Goal: Task Accomplishment & Management: Use online tool/utility

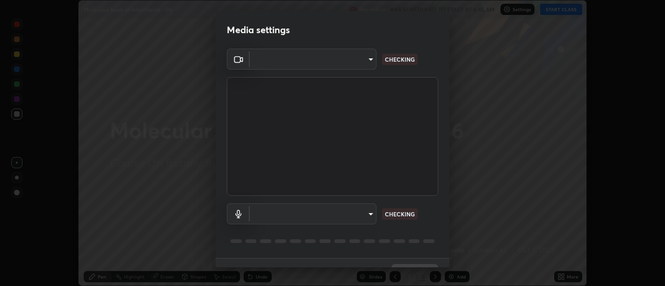
scroll to position [20, 0]
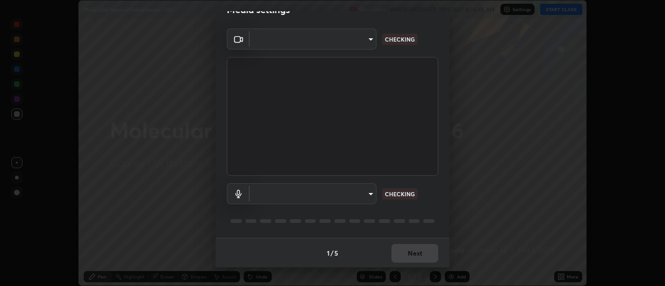
click at [370, 189] on body "Erase all Molecular basis of inheritance - 06 Recording WAS SCHEDULED TO START …" at bounding box center [332, 143] width 665 height 286
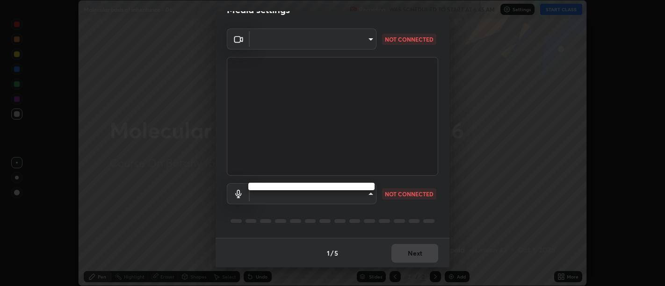
type input "d9b519daceb8a772394af6ea8e45353be5bbf62d8cb1cf3345c472de64055974"
type input "58abe51d7fefdb17ba2419723d43872dcdd823d411622da55c3e9c12cc60ef35"
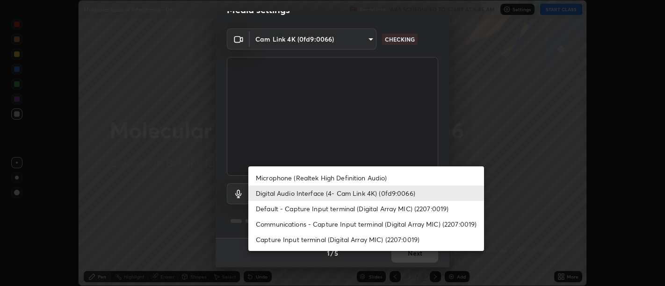
click at [370, 192] on li "Digital Audio Interface (4- Cam Link 4K) (0fd9:0066)" at bounding box center [366, 193] width 236 height 15
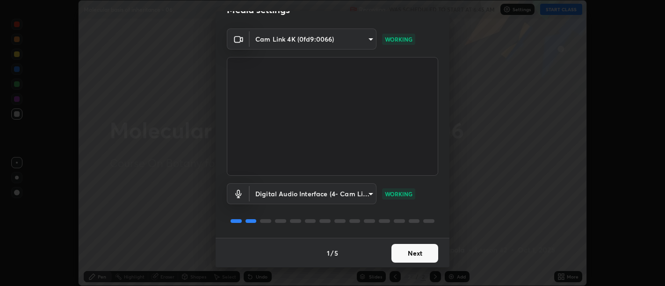
click at [426, 255] on button "Next" at bounding box center [415, 253] width 47 height 19
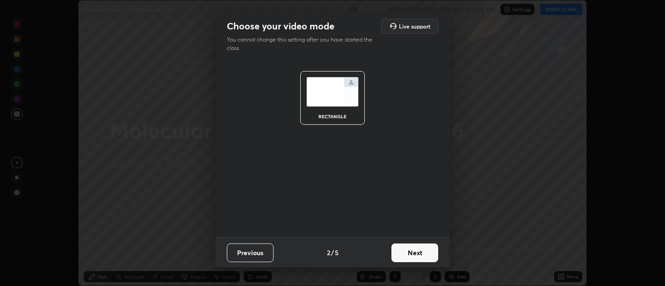
scroll to position [0, 0]
click at [426, 252] on button "Next" at bounding box center [415, 253] width 47 height 19
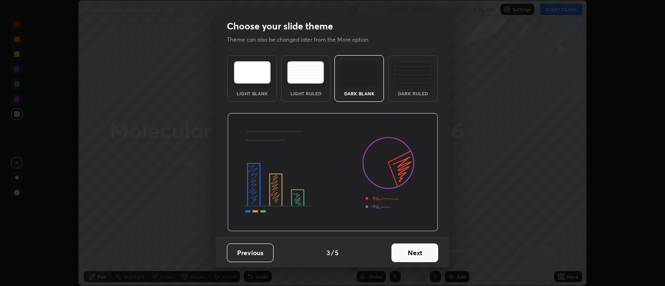
click at [423, 254] on button "Next" at bounding box center [415, 253] width 47 height 19
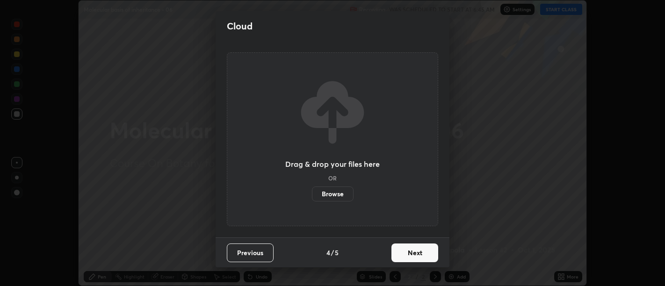
click at [426, 253] on button "Next" at bounding box center [415, 253] width 47 height 19
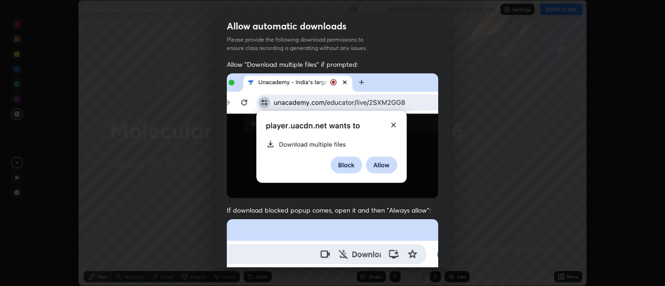
scroll to position [36, 0]
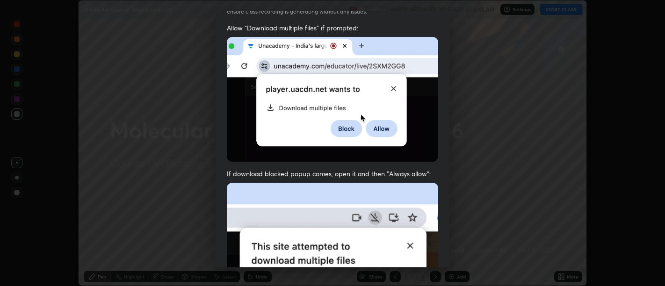
click at [412, 203] on img at bounding box center [332, 285] width 211 height 204
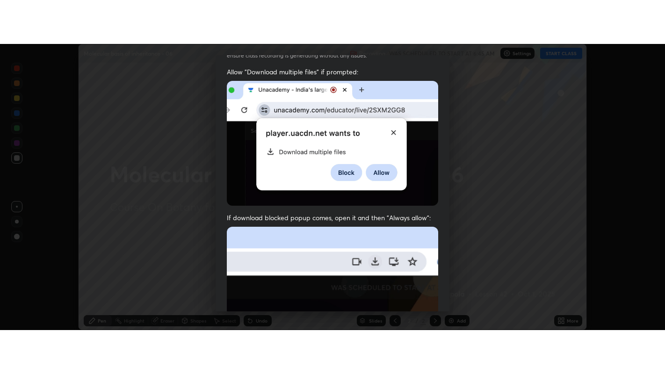
scroll to position [211, 0]
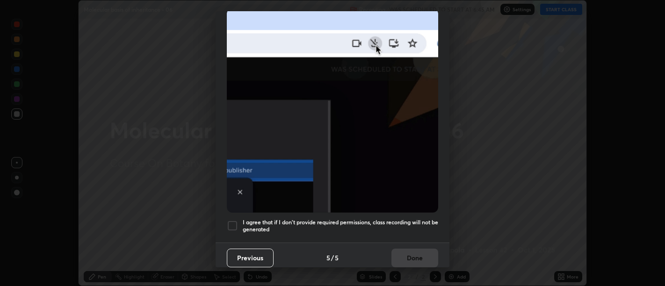
click at [406, 219] on h5 "I agree that if I don't provide required permissions, class recording will not …" at bounding box center [341, 226] width 196 height 15
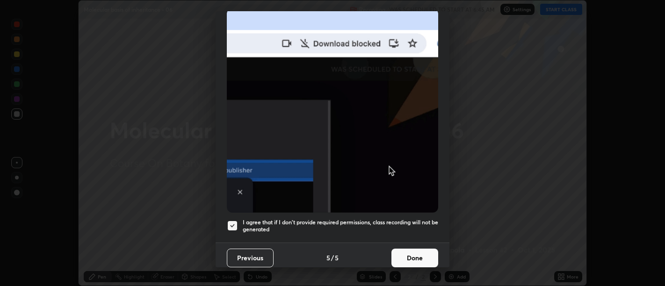
click at [412, 250] on button "Done" at bounding box center [415, 258] width 47 height 19
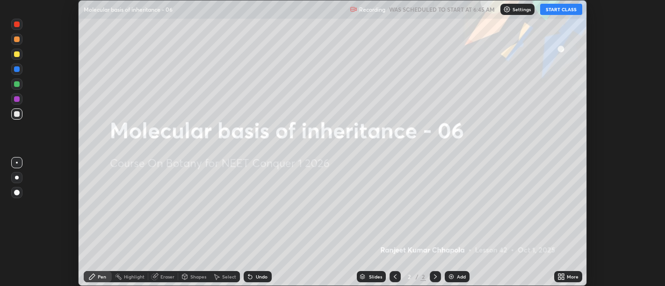
click at [563, 277] on icon at bounding box center [561, 276] width 7 height 7
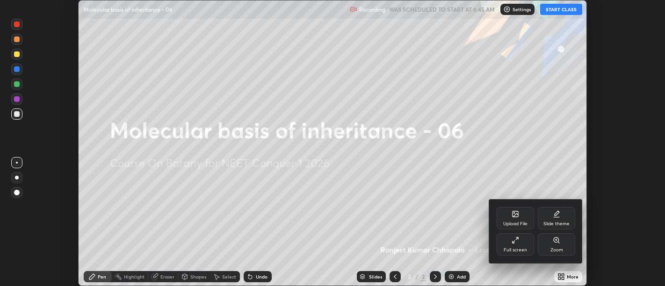
click at [521, 245] on div "Full screen" at bounding box center [515, 244] width 37 height 22
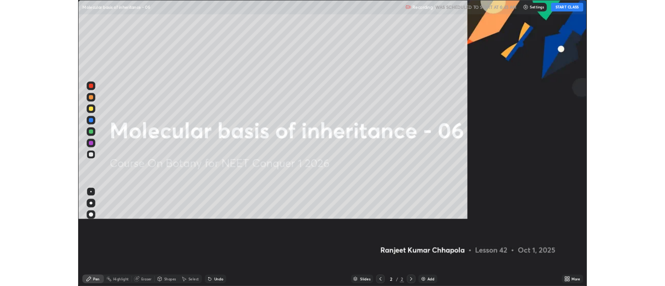
scroll to position [374, 665]
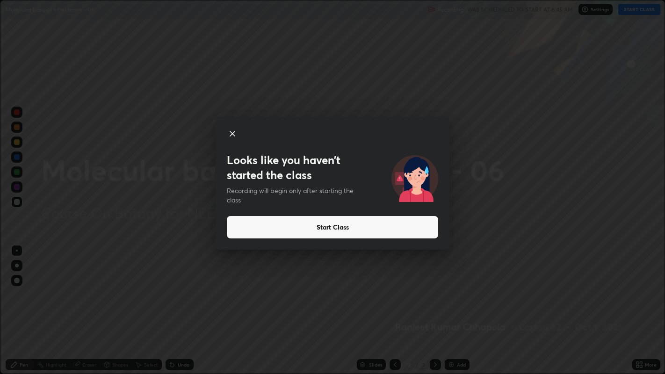
click at [360, 232] on button "Start Class" at bounding box center [332, 227] width 211 height 22
click at [349, 231] on button "Start Class" at bounding box center [332, 227] width 211 height 22
click at [348, 229] on button "Start Class" at bounding box center [332, 227] width 211 height 22
click at [352, 226] on button "Start Class" at bounding box center [332, 227] width 211 height 22
click at [357, 227] on button "Start Class" at bounding box center [332, 227] width 211 height 22
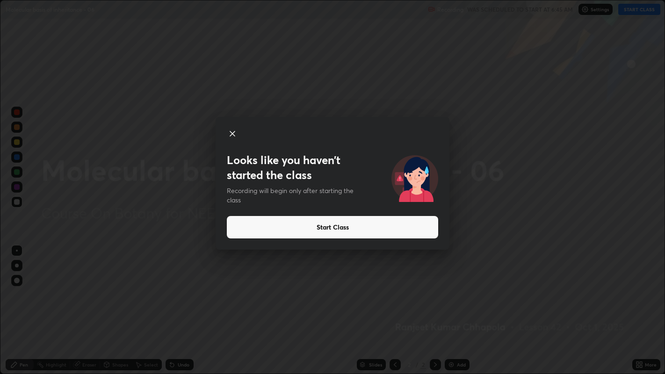
click at [369, 231] on button "Start Class" at bounding box center [332, 227] width 211 height 22
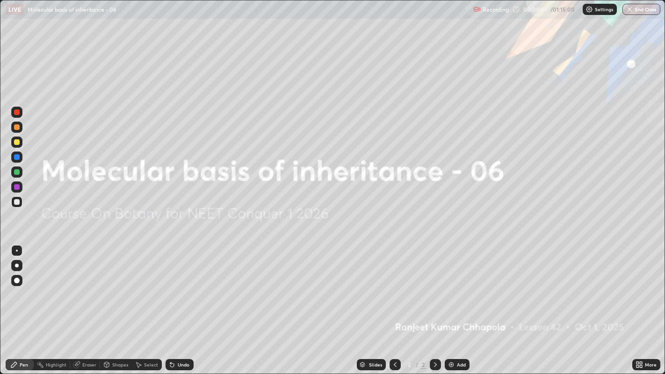
click at [641, 286] on icon at bounding box center [641, 363] width 2 height 2
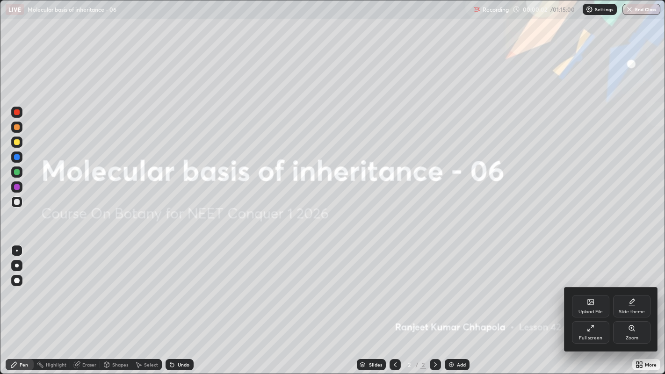
click at [592, 286] on div "Upload File" at bounding box center [590, 306] width 37 height 22
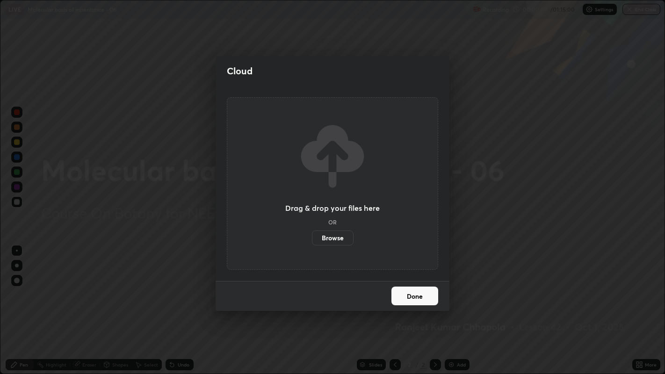
click at [334, 237] on label "Browse" at bounding box center [333, 238] width 42 height 15
click at [312, 237] on input "Browse" at bounding box center [312, 238] width 0 height 15
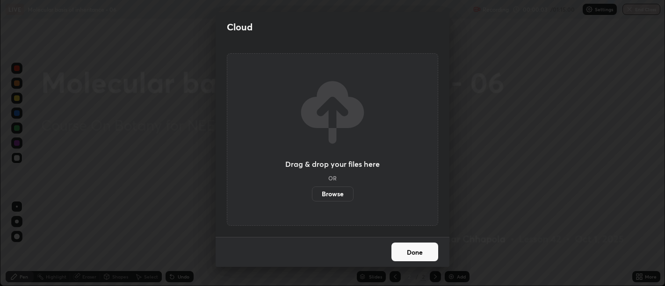
scroll to position [46489, 46111]
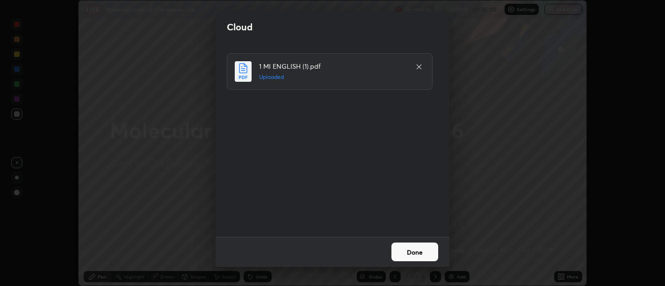
click at [404, 250] on button "Done" at bounding box center [415, 252] width 47 height 19
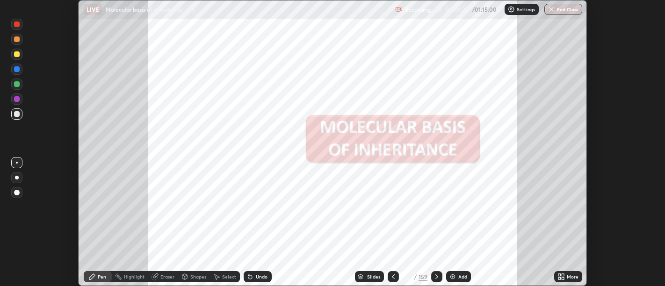
click at [369, 278] on div "Slides" at bounding box center [373, 277] width 13 height 5
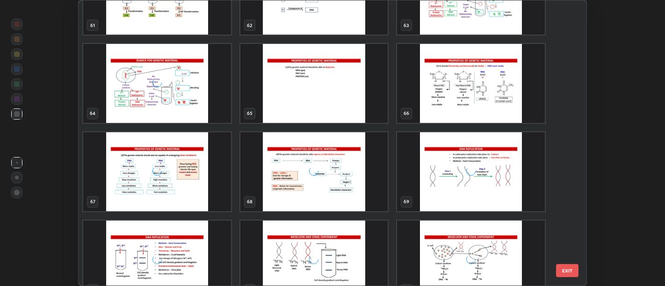
scroll to position [1832, 0]
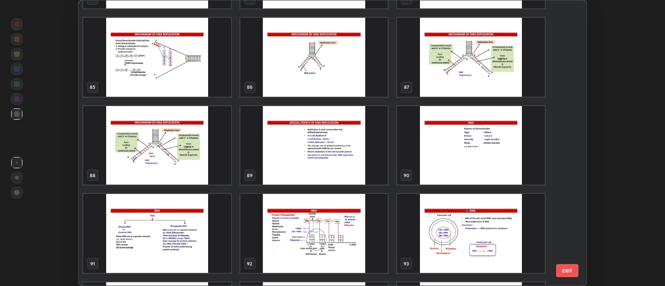
click at [374, 202] on img "grid" at bounding box center [314, 233] width 148 height 79
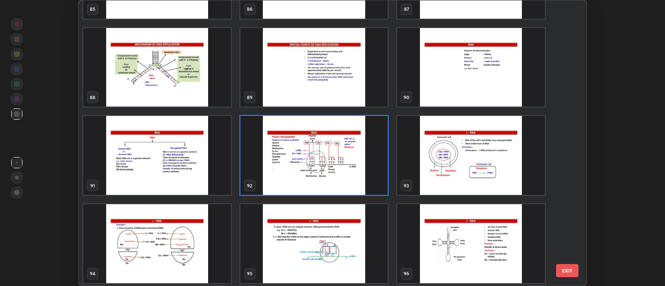
click at [377, 211] on img "grid" at bounding box center [314, 243] width 148 height 79
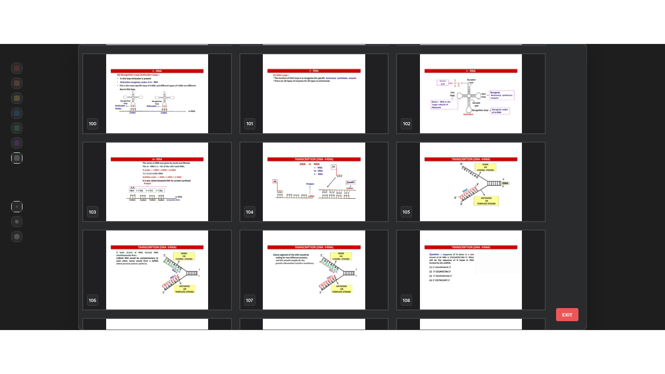
scroll to position [2910, 0]
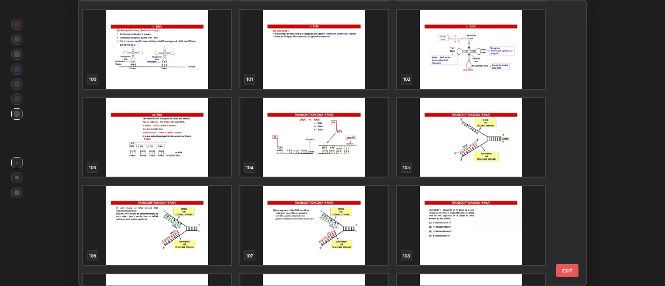
click at [182, 145] on img "grid" at bounding box center [157, 137] width 148 height 79
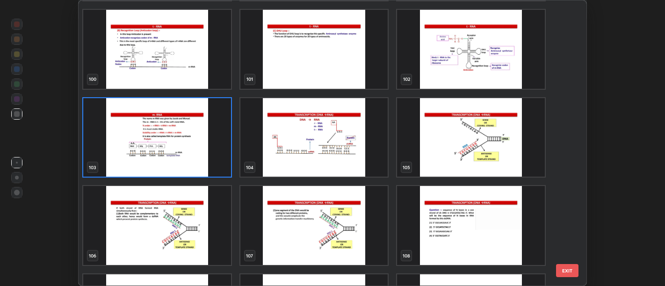
click at [184, 145] on img "grid" at bounding box center [157, 137] width 148 height 79
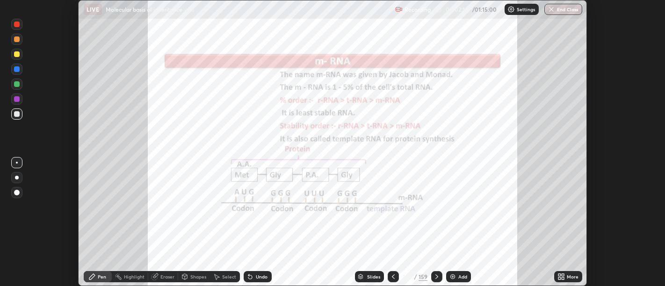
click at [436, 276] on icon at bounding box center [436, 276] width 7 height 7
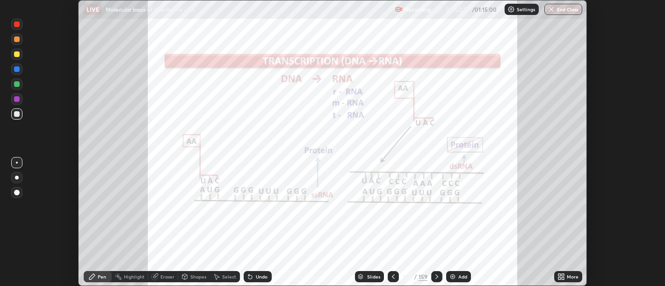
click at [559, 276] on icon at bounding box center [560, 275] width 2 height 2
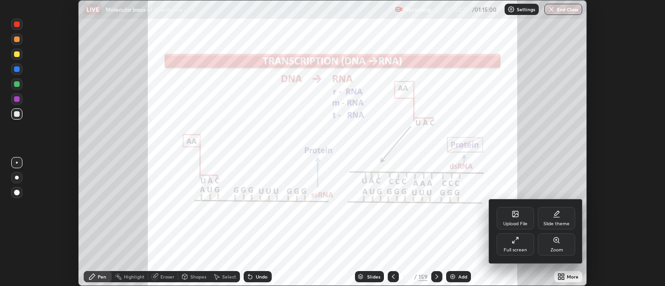
click at [512, 244] on icon at bounding box center [515, 240] width 7 height 7
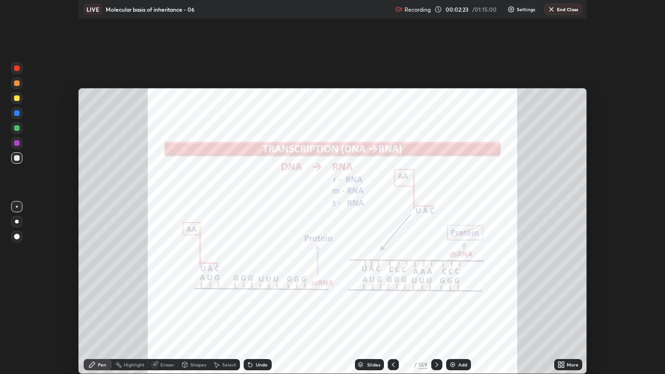
scroll to position [374, 665]
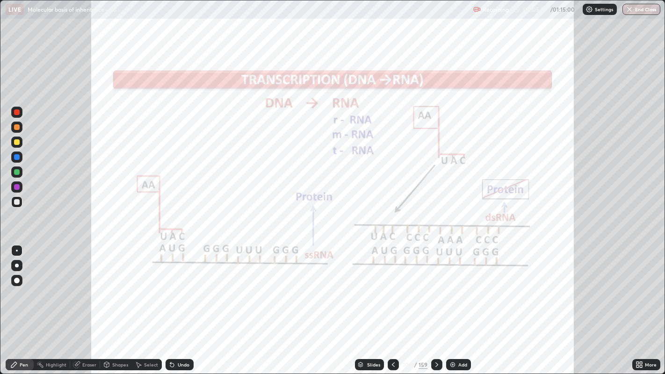
click at [368, 286] on div "Slides" at bounding box center [373, 365] width 13 height 5
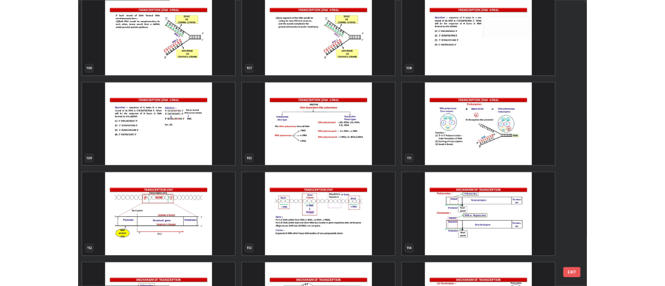
scroll to position [4147, 0]
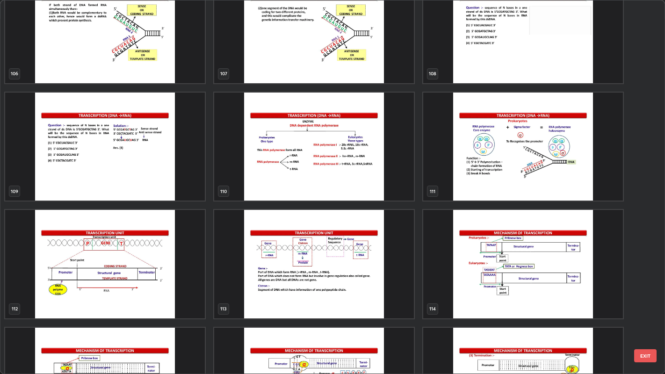
click at [263, 179] on img "grid" at bounding box center [314, 147] width 200 height 108
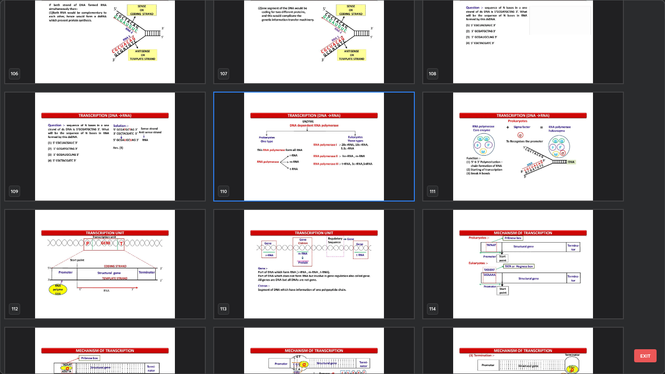
click at [263, 181] on img "grid" at bounding box center [314, 147] width 200 height 108
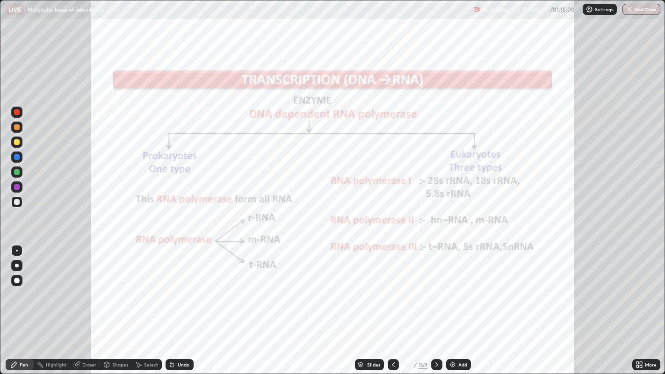
click at [435, 286] on icon at bounding box center [436, 364] width 7 height 7
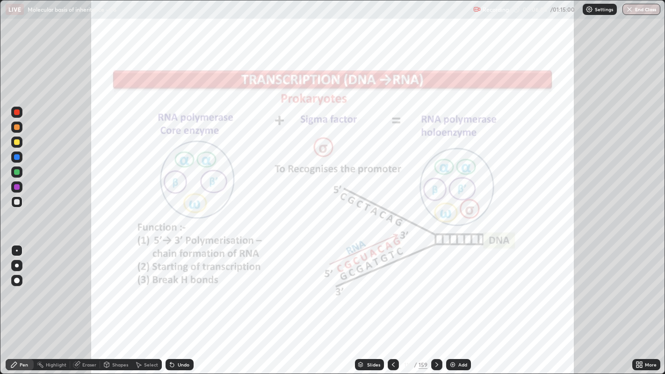
click at [392, 286] on icon at bounding box center [393, 364] width 7 height 7
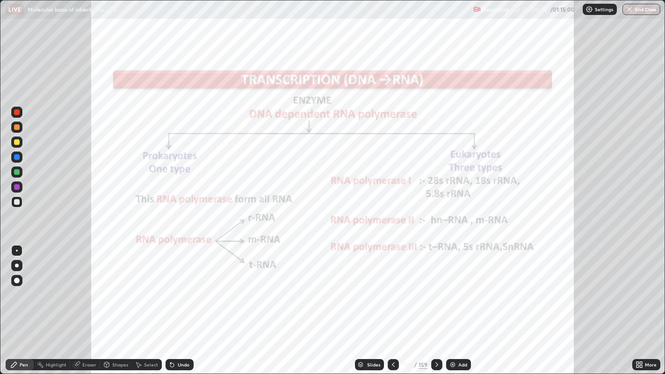
click at [50, 286] on div "Highlight" at bounding box center [56, 365] width 21 height 5
click at [19, 186] on div at bounding box center [17, 187] width 6 height 6
click at [17, 187] on div at bounding box center [17, 187] width 6 height 6
click at [18, 286] on icon at bounding box center [16, 332] width 7 height 7
click at [25, 286] on div "Pen" at bounding box center [24, 365] width 8 height 5
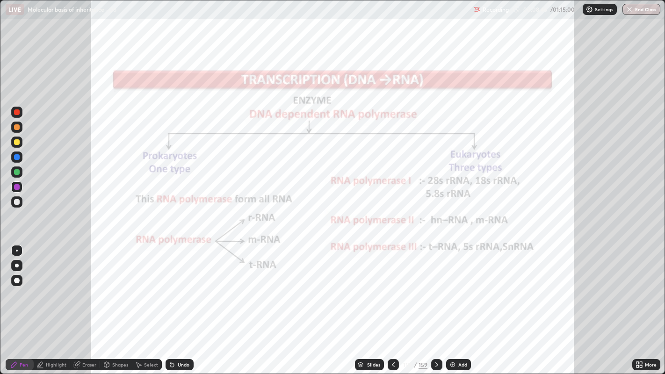
click at [438, 286] on icon at bounding box center [436, 364] width 7 height 7
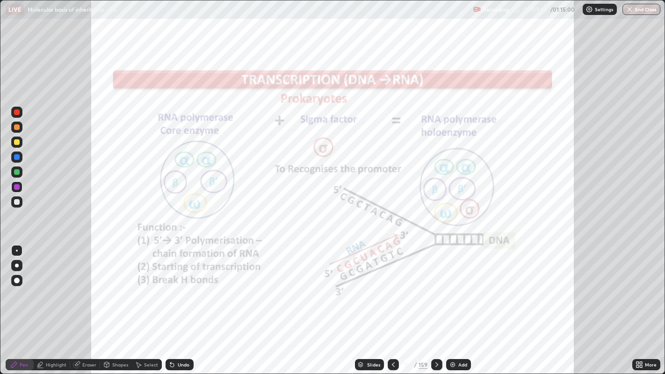
click at [18, 256] on div at bounding box center [16, 250] width 11 height 11
click at [17, 270] on div at bounding box center [16, 265] width 11 height 11
click at [17, 172] on div at bounding box center [17, 172] width 6 height 6
click at [175, 286] on div "Undo" at bounding box center [180, 364] width 28 height 11
click at [181, 286] on div "Undo" at bounding box center [184, 365] width 12 height 5
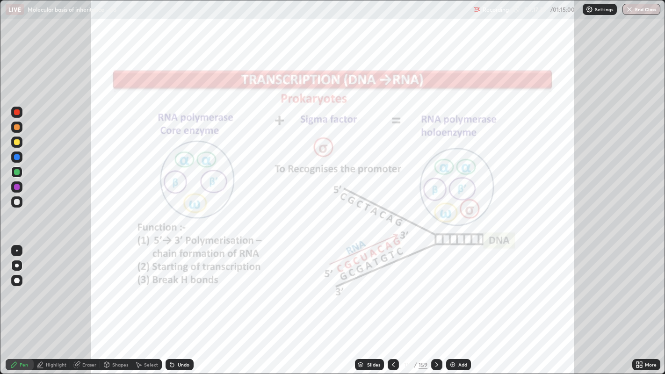
click at [436, 286] on icon at bounding box center [436, 364] width 7 height 7
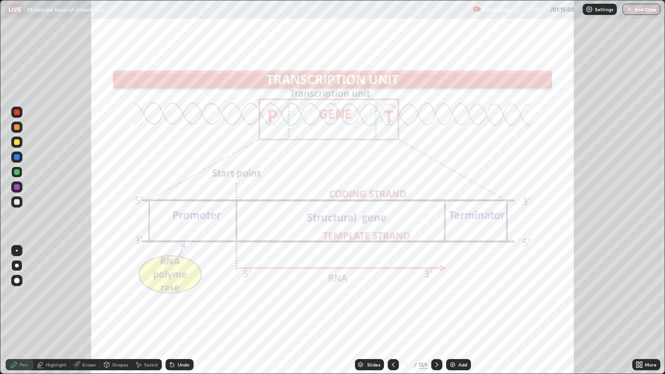
click at [16, 115] on div at bounding box center [17, 112] width 6 height 6
click at [116, 286] on div "Shapes" at bounding box center [120, 365] width 16 height 5
click at [87, 286] on div "Eraser" at bounding box center [89, 365] width 14 height 5
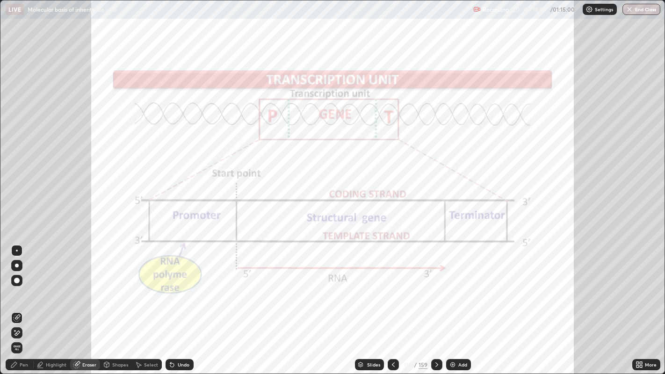
click at [60, 286] on div "Highlight" at bounding box center [56, 365] width 21 height 5
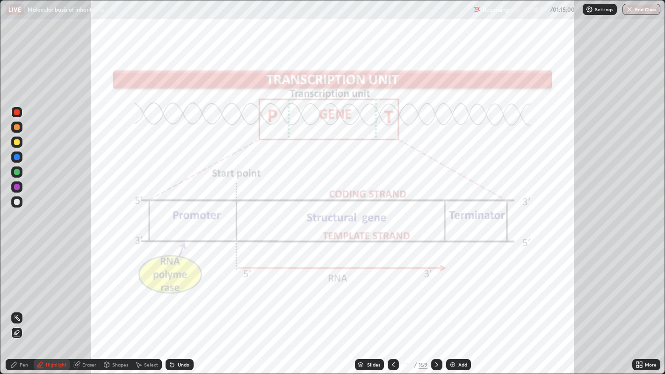
click at [14, 286] on circle at bounding box center [14, 318] width 1 height 1
click at [22, 286] on div "Pen" at bounding box center [24, 365] width 8 height 5
click at [17, 187] on div at bounding box center [17, 187] width 6 height 6
click at [454, 286] on img at bounding box center [452, 364] width 7 height 7
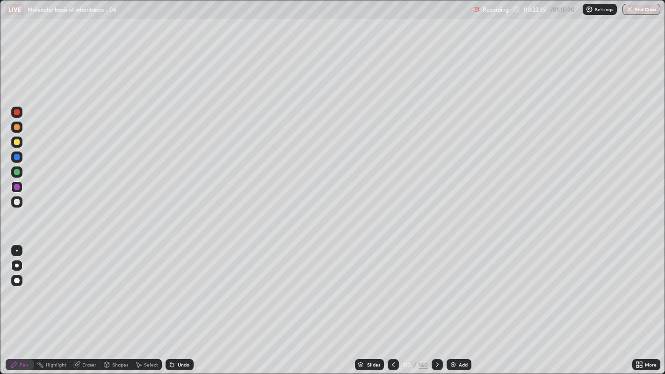
click at [148, 286] on div "Select" at bounding box center [151, 365] width 14 height 5
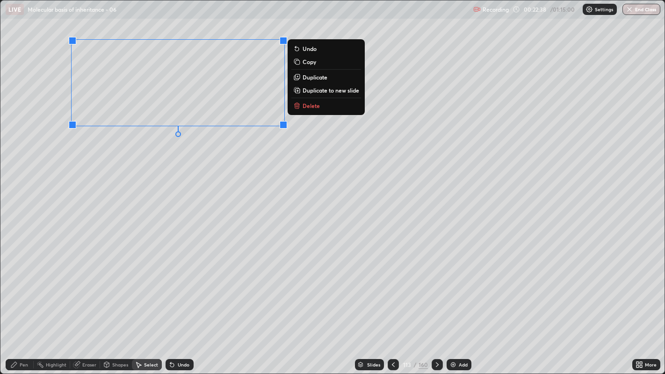
click at [305, 78] on p "Duplicate" at bounding box center [315, 76] width 25 height 7
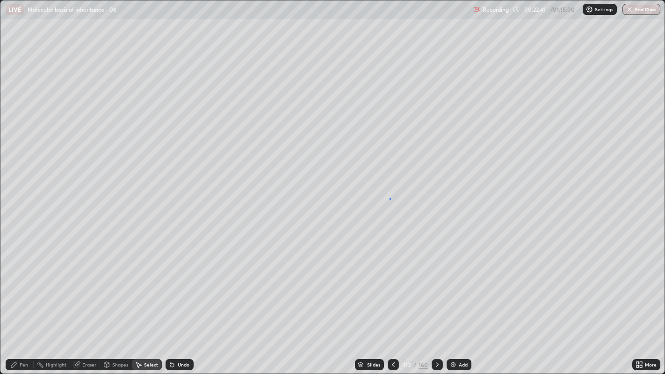
click at [390, 198] on div "0 ° Undo Copy Duplicate Duplicate to new slide Delete" at bounding box center [332, 187] width 665 height 374
click at [19, 286] on div "Pen" at bounding box center [20, 364] width 28 height 11
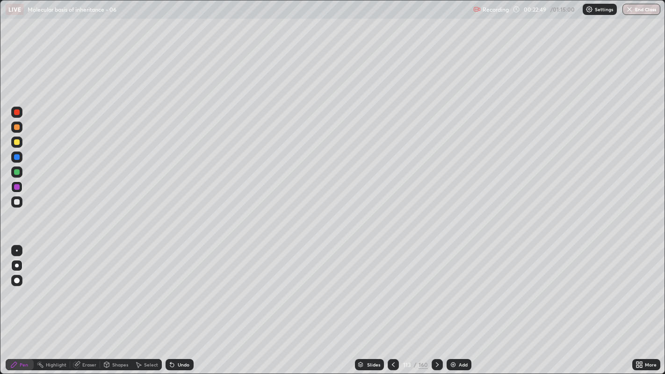
click at [87, 286] on div "Eraser" at bounding box center [85, 364] width 30 height 11
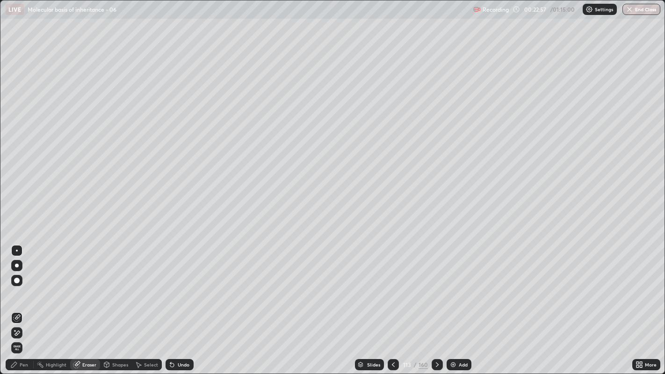
click at [25, 286] on div "Pen" at bounding box center [24, 365] width 8 height 5
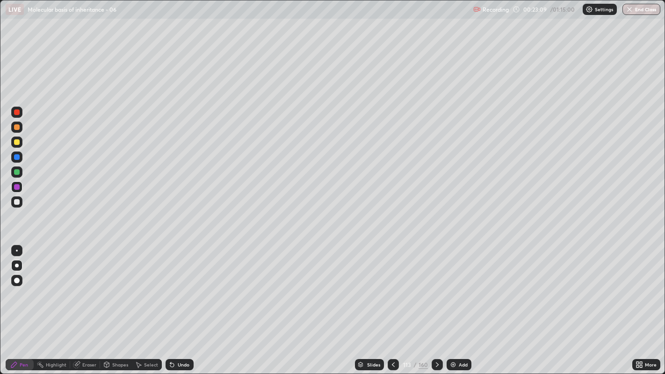
click at [153, 286] on div "Select" at bounding box center [151, 365] width 14 height 5
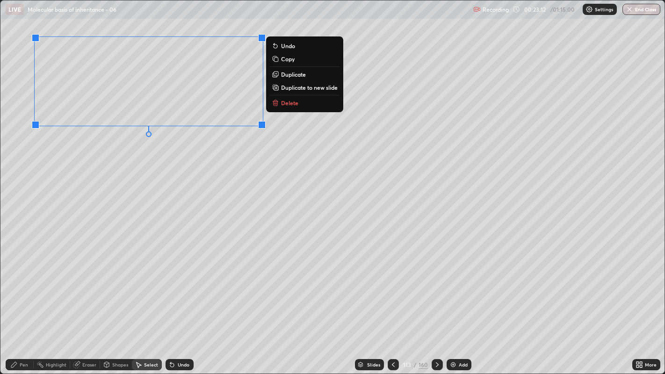
click at [242, 150] on div "0 ° Undo Copy Duplicate Duplicate to new slide Delete" at bounding box center [332, 187] width 665 height 374
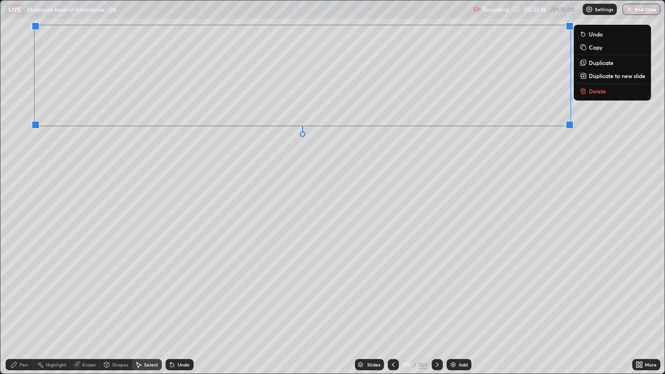
click at [607, 75] on p "Duplicate to new slide" at bounding box center [617, 75] width 57 height 7
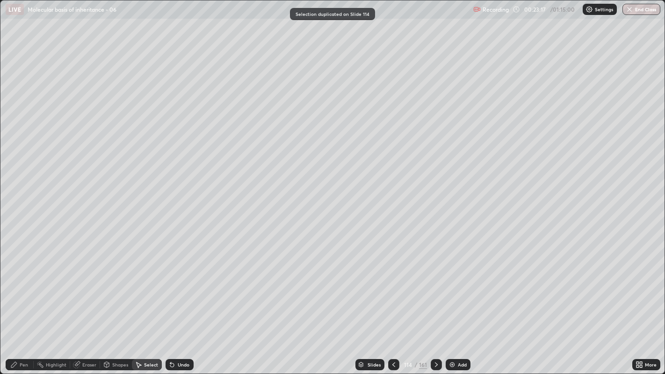
click at [393, 286] on icon at bounding box center [393, 364] width 7 height 7
click at [435, 286] on icon at bounding box center [436, 364] width 7 height 7
click at [393, 286] on icon at bounding box center [393, 364] width 7 height 7
click at [15, 286] on icon at bounding box center [13, 364] width 7 height 7
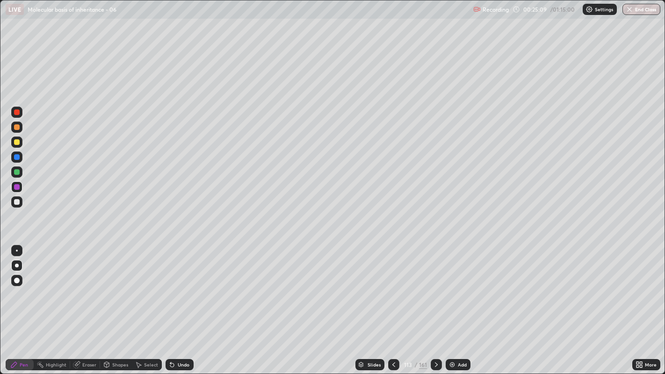
click at [436, 286] on icon at bounding box center [436, 364] width 7 height 7
click at [14, 170] on div at bounding box center [16, 172] width 11 height 11
click at [116, 286] on div "Shapes" at bounding box center [120, 365] width 16 height 5
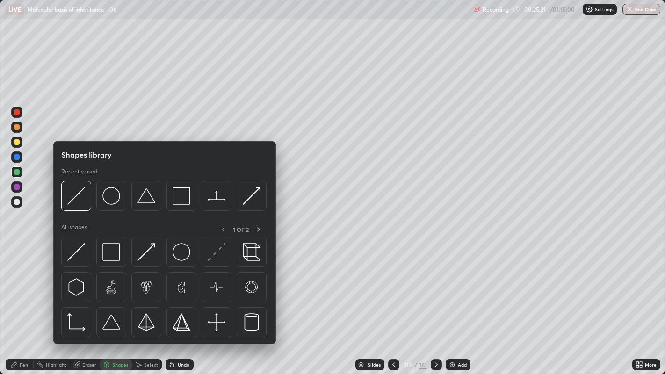
click at [145, 286] on div "Select" at bounding box center [151, 365] width 14 height 5
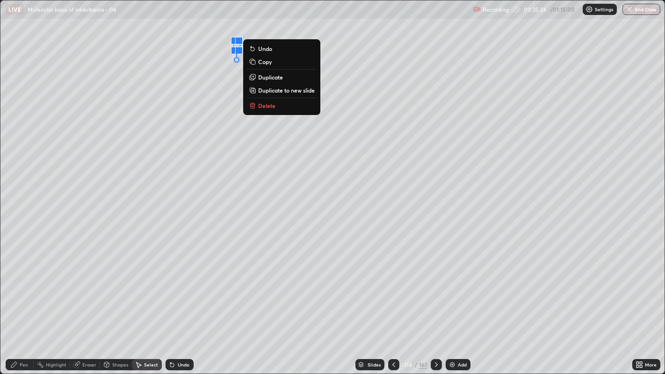
click at [261, 106] on p "Delete" at bounding box center [266, 105] width 17 height 7
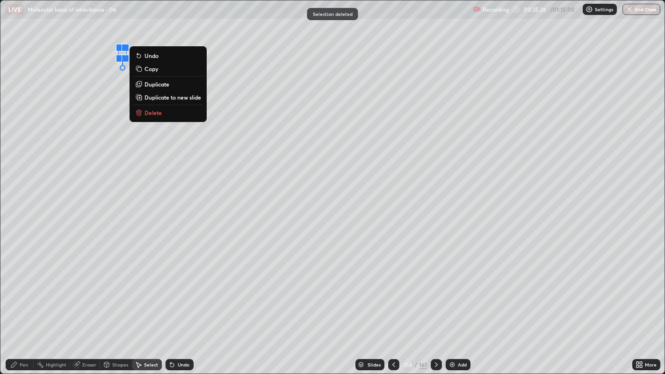
click at [156, 114] on p "Delete" at bounding box center [153, 112] width 17 height 7
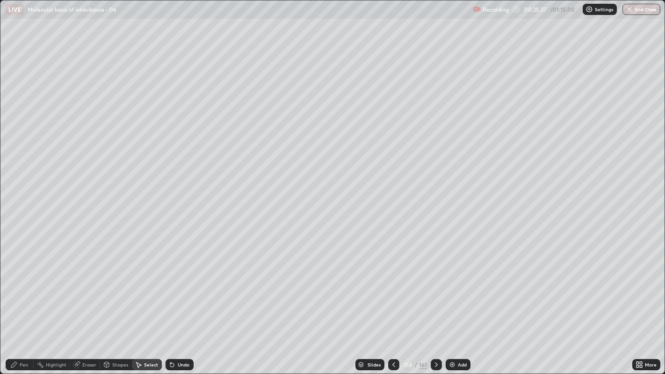
click at [22, 286] on div "Pen" at bounding box center [24, 365] width 8 height 5
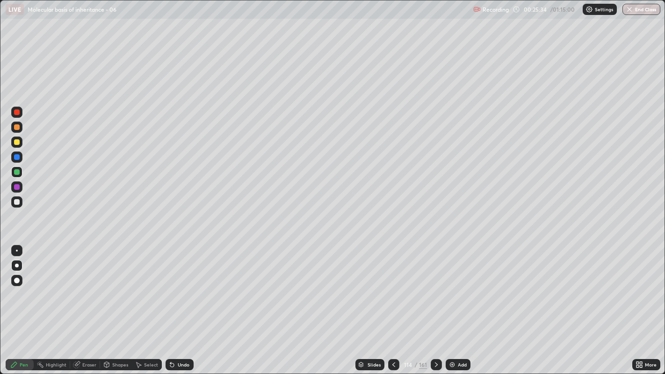
click at [178, 286] on div "Undo" at bounding box center [184, 365] width 12 height 5
click at [144, 286] on div "Select" at bounding box center [151, 365] width 14 height 5
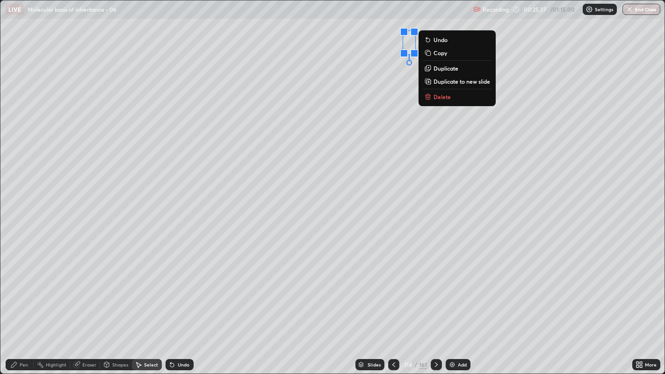
click at [438, 100] on p "Delete" at bounding box center [442, 96] width 17 height 7
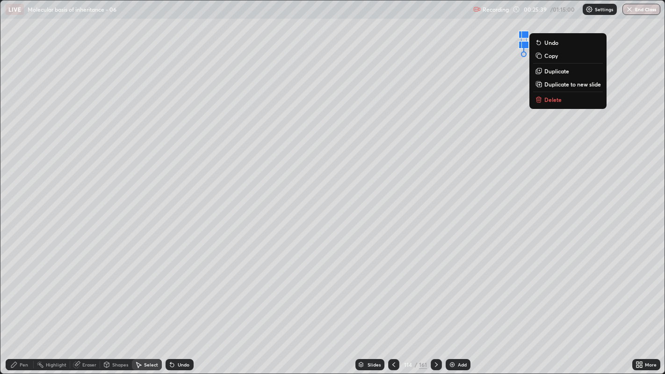
click at [545, 98] on p "Delete" at bounding box center [552, 99] width 17 height 7
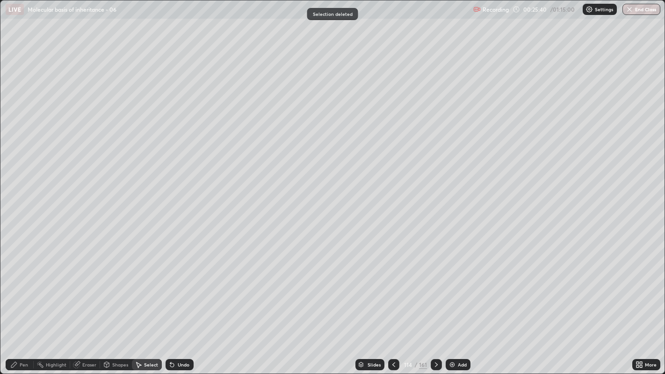
click at [25, 286] on div "Pen" at bounding box center [24, 365] width 8 height 5
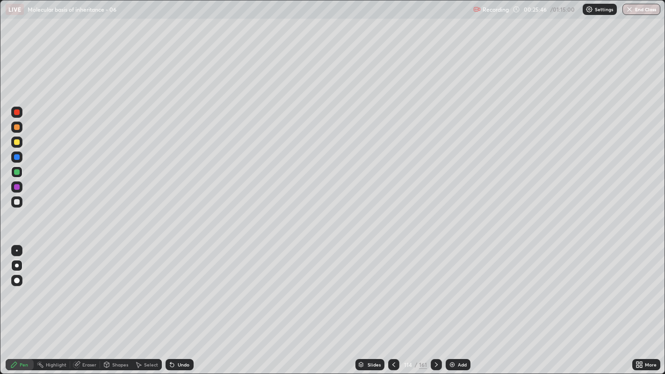
click at [394, 286] on icon at bounding box center [393, 364] width 7 height 7
click at [17, 143] on div at bounding box center [17, 142] width 6 height 6
click at [150, 286] on div "Select" at bounding box center [151, 365] width 14 height 5
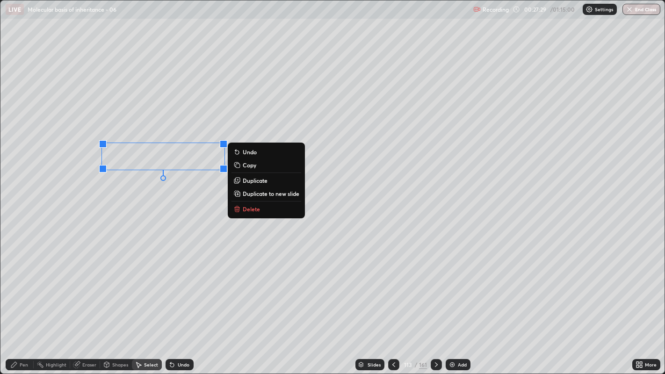
click at [165, 199] on div "0 ° Undo Copy Duplicate Duplicate to new slide Delete" at bounding box center [332, 187] width 665 height 374
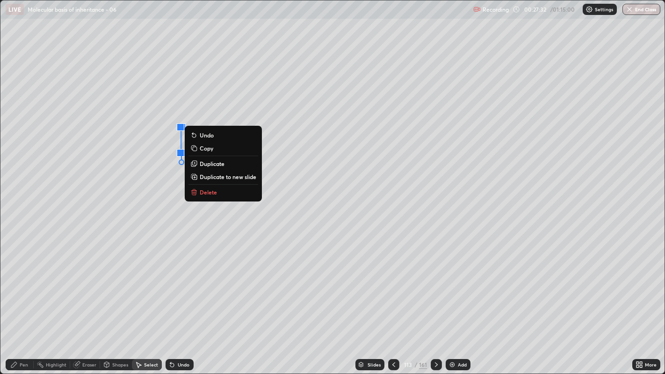
click at [204, 193] on p "Delete" at bounding box center [208, 192] width 17 height 7
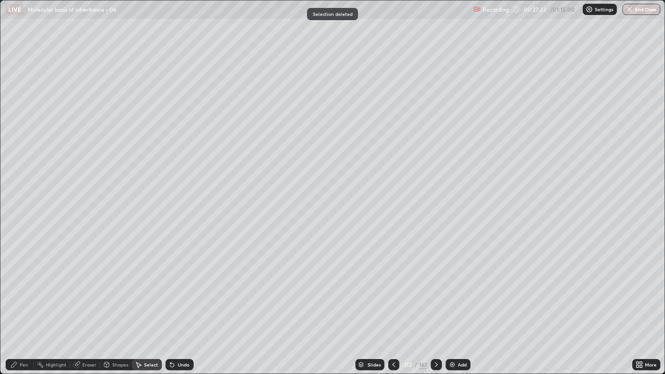
click at [18, 286] on div "Pen" at bounding box center [20, 364] width 28 height 11
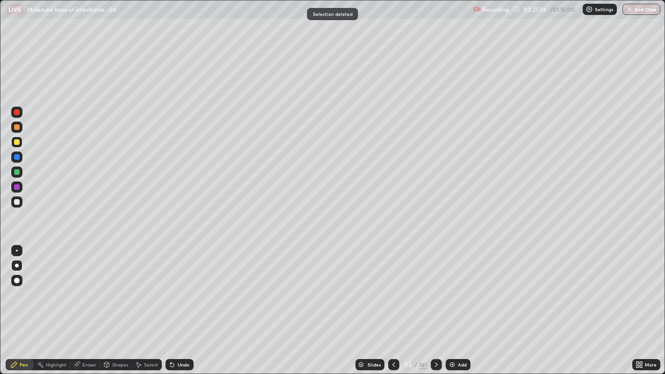
click at [15, 186] on div at bounding box center [17, 187] width 6 height 6
click at [145, 286] on div "Select" at bounding box center [151, 365] width 14 height 5
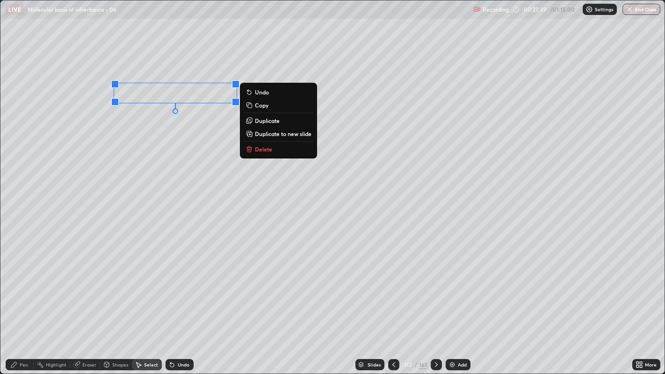
click at [128, 215] on div "0 ° Undo Copy Duplicate Duplicate to new slide Delete" at bounding box center [332, 187] width 665 height 374
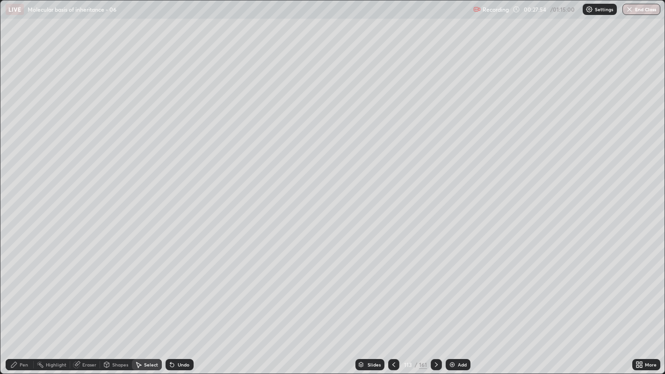
click at [18, 286] on div "Pen" at bounding box center [20, 364] width 28 height 11
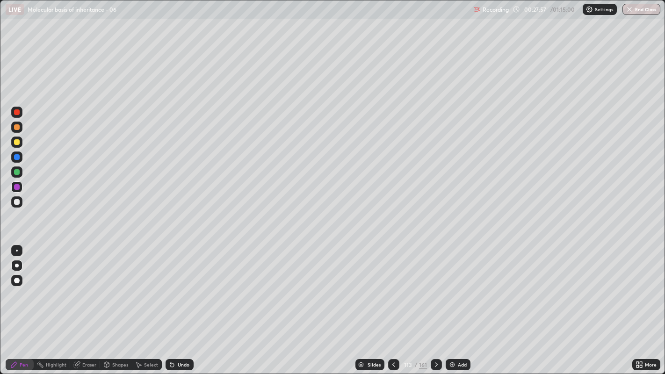
click at [180, 286] on div "Undo" at bounding box center [184, 365] width 12 height 5
click at [183, 286] on div "Undo" at bounding box center [184, 365] width 12 height 5
click at [16, 157] on div at bounding box center [17, 157] width 6 height 6
click at [171, 286] on icon at bounding box center [172, 365] width 4 height 4
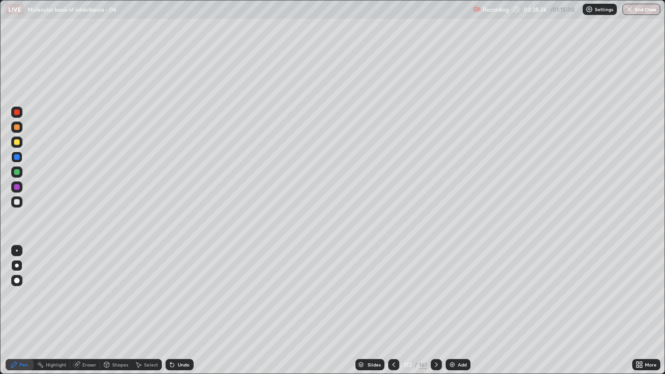
click at [15, 143] on div at bounding box center [17, 142] width 6 height 6
click at [436, 286] on icon at bounding box center [436, 364] width 7 height 7
click at [24, 286] on div "Pen" at bounding box center [24, 365] width 8 height 5
click at [180, 286] on div "Undo" at bounding box center [184, 365] width 12 height 5
click at [435, 286] on icon at bounding box center [436, 364] width 7 height 7
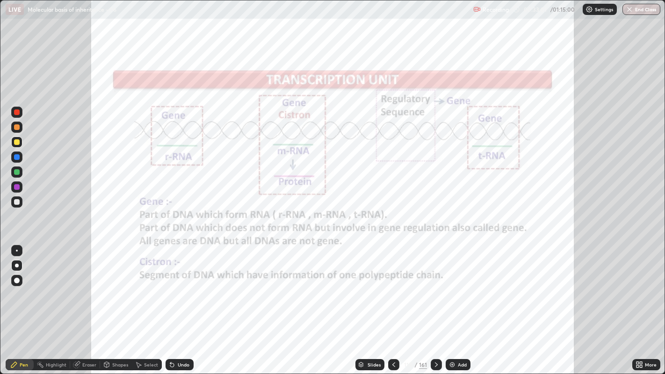
click at [435, 286] on icon at bounding box center [436, 364] width 7 height 7
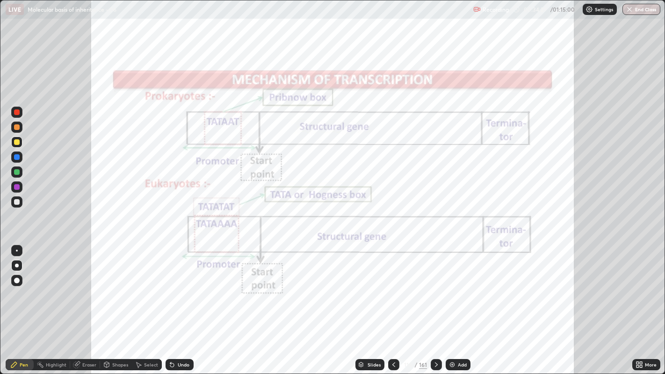
click at [450, 286] on div "Add" at bounding box center [458, 364] width 25 height 11
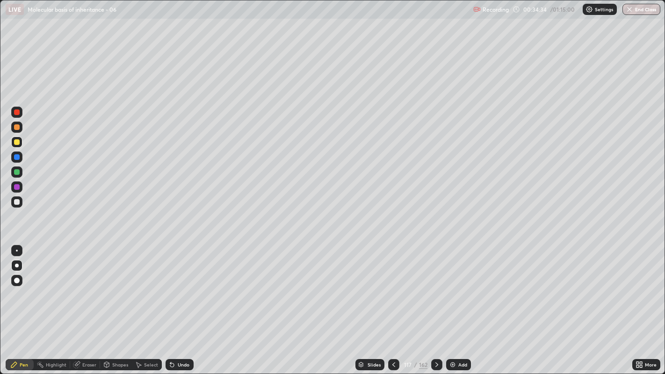
click at [178, 286] on div "Undo" at bounding box center [184, 365] width 12 height 5
click at [16, 141] on div at bounding box center [17, 142] width 6 height 6
click at [19, 111] on div at bounding box center [17, 112] width 6 height 6
click at [171, 286] on icon at bounding box center [172, 365] width 4 height 4
click at [16, 141] on div at bounding box center [17, 142] width 6 height 6
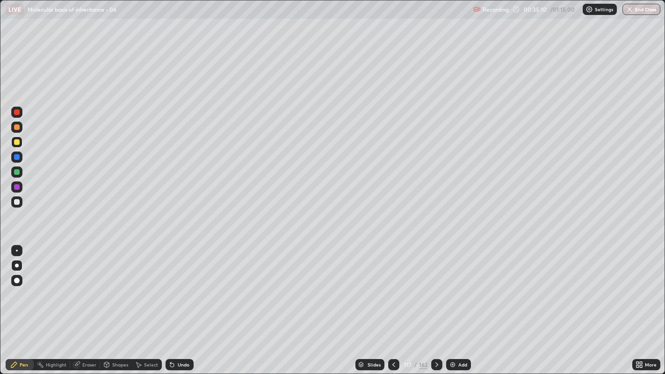
click at [16, 177] on div at bounding box center [16, 172] width 11 height 11
click at [17, 173] on div at bounding box center [17, 172] width 6 height 6
click at [144, 286] on div "Select" at bounding box center [151, 365] width 14 height 5
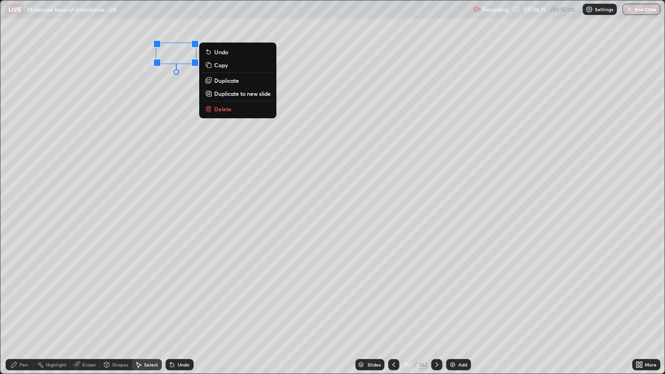
click at [25, 286] on div "Pen" at bounding box center [24, 365] width 8 height 5
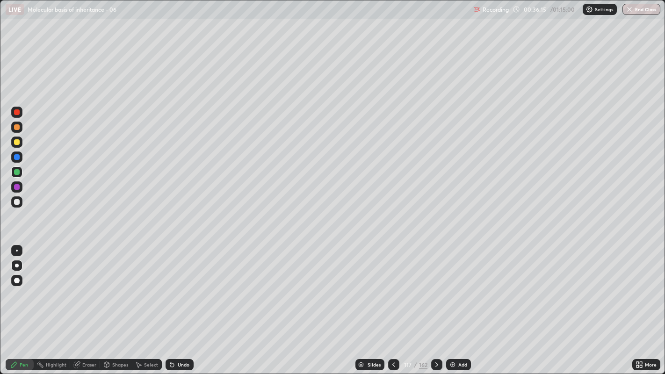
click at [24, 286] on div "Pen" at bounding box center [24, 365] width 8 height 5
click at [19, 139] on div at bounding box center [16, 142] width 11 height 11
click at [18, 111] on div at bounding box center [17, 112] width 6 height 6
click at [175, 286] on div "Undo" at bounding box center [180, 364] width 28 height 11
click at [16, 171] on div at bounding box center [17, 172] width 6 height 6
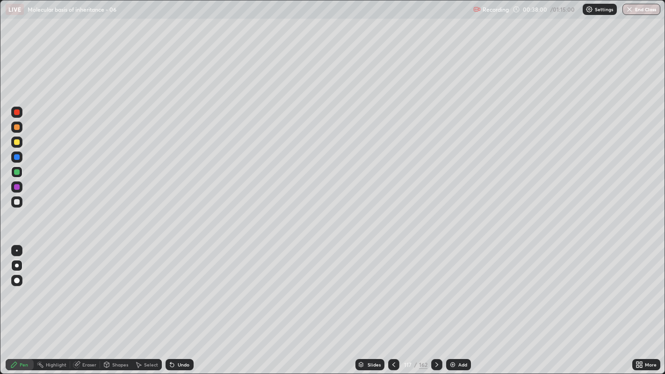
click at [18, 139] on div at bounding box center [16, 142] width 11 height 11
click at [175, 286] on div "Undo" at bounding box center [180, 364] width 28 height 11
click at [181, 286] on div "Undo" at bounding box center [184, 365] width 12 height 5
click at [16, 201] on div at bounding box center [17, 202] width 6 height 6
click at [436, 286] on icon at bounding box center [436, 365] width 3 height 5
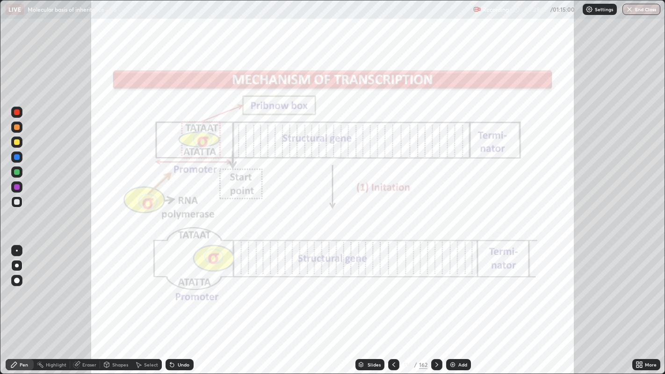
click at [120, 286] on div "Shapes" at bounding box center [120, 365] width 16 height 5
click at [54, 286] on div "Highlight" at bounding box center [56, 365] width 21 height 5
click at [18, 171] on div at bounding box center [17, 172] width 6 height 6
click at [435, 286] on icon at bounding box center [436, 365] width 3 height 5
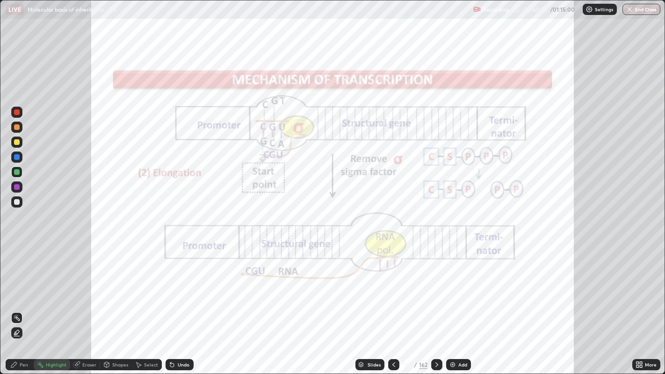
click at [436, 286] on icon at bounding box center [436, 364] width 7 height 7
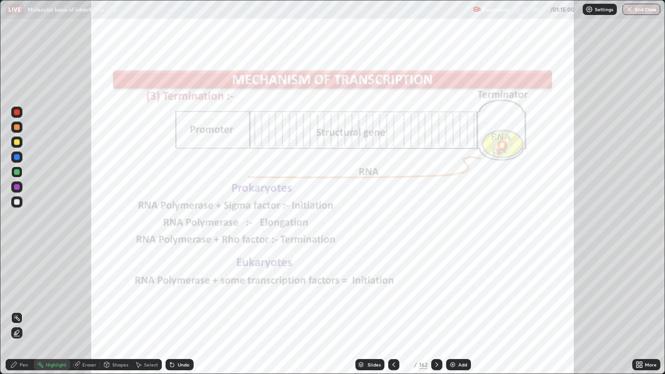
click at [21, 286] on div "Pen" at bounding box center [20, 364] width 28 height 11
click at [436, 286] on div at bounding box center [436, 364] width 11 height 11
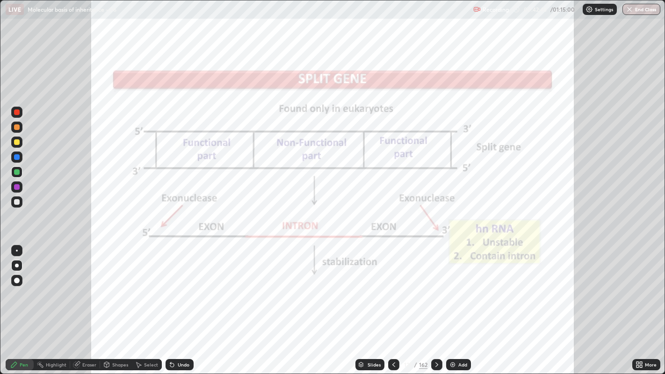
click at [58, 286] on div "Highlight" at bounding box center [56, 365] width 21 height 5
click at [19, 286] on icon at bounding box center [16, 332] width 7 height 7
click at [15, 286] on icon at bounding box center [14, 365] width 6 height 6
click at [181, 286] on div "Undo" at bounding box center [184, 365] width 12 height 5
click at [50, 286] on div "Highlight" at bounding box center [56, 365] width 21 height 5
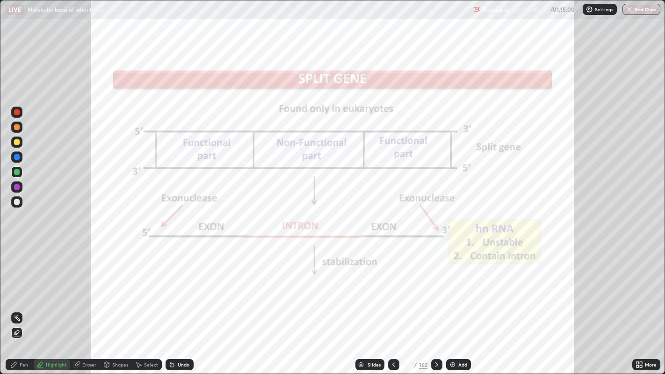
click at [435, 286] on icon at bounding box center [436, 364] width 7 height 7
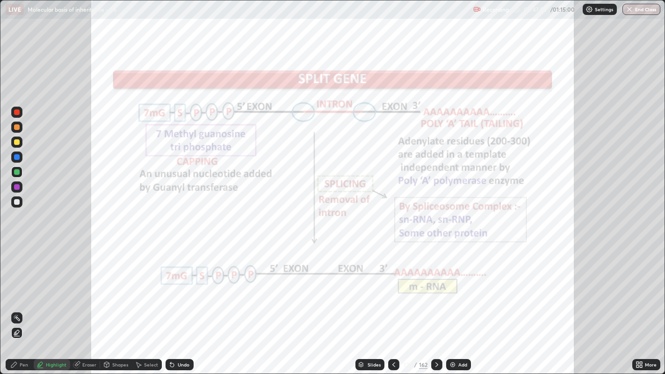
click at [16, 141] on div at bounding box center [17, 142] width 6 height 6
click at [176, 286] on div "Undo" at bounding box center [180, 364] width 28 height 11
click at [15, 286] on icon at bounding box center [14, 365] width 6 height 6
click at [16, 111] on div at bounding box center [17, 112] width 6 height 6
click at [180, 286] on div "Undo" at bounding box center [184, 365] width 12 height 5
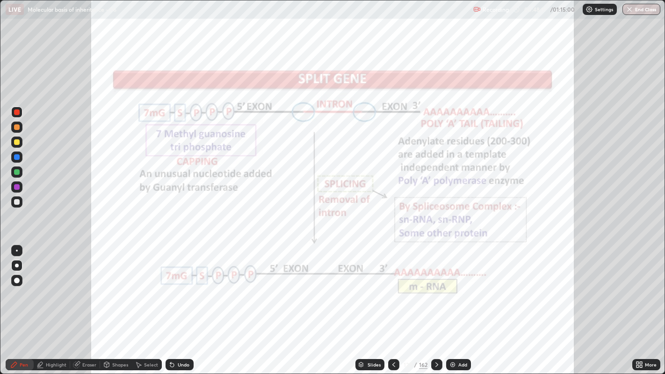
click at [16, 143] on div at bounding box center [17, 142] width 6 height 6
click at [17, 113] on div at bounding box center [17, 112] width 6 height 6
click at [16, 140] on div at bounding box center [17, 142] width 6 height 6
click at [392, 286] on icon at bounding box center [393, 364] width 7 height 7
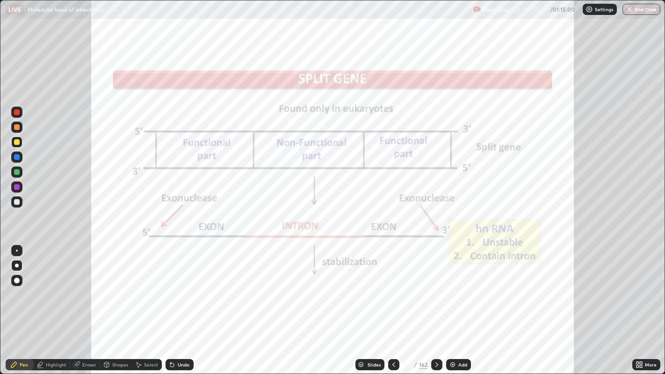
click at [436, 286] on icon at bounding box center [436, 364] width 7 height 7
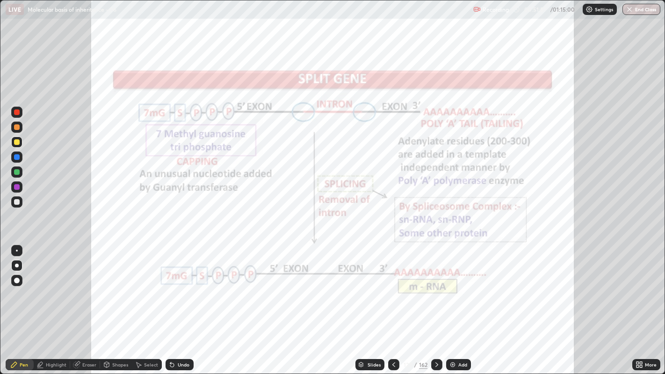
click at [55, 286] on div "Highlight" at bounding box center [56, 365] width 21 height 5
click at [16, 157] on div at bounding box center [17, 157] width 6 height 6
click at [181, 286] on div "Undo" at bounding box center [184, 365] width 12 height 5
click at [179, 286] on div "Undo" at bounding box center [184, 365] width 12 height 5
click at [16, 185] on div at bounding box center [17, 187] width 6 height 6
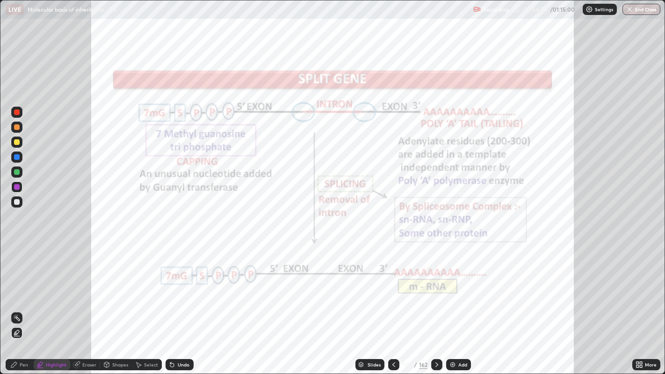
click at [15, 286] on icon at bounding box center [14, 365] width 6 height 6
click at [393, 286] on icon at bounding box center [393, 364] width 7 height 7
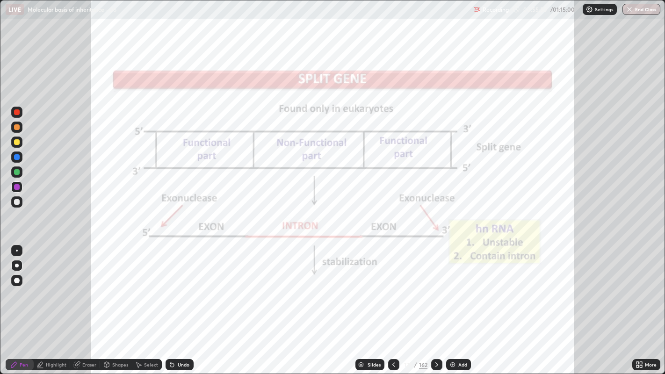
click at [437, 286] on icon at bounding box center [436, 364] width 7 height 7
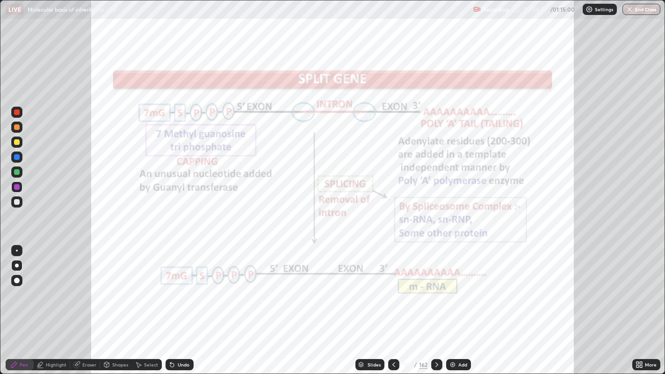
click at [441, 286] on div at bounding box center [436, 364] width 11 height 11
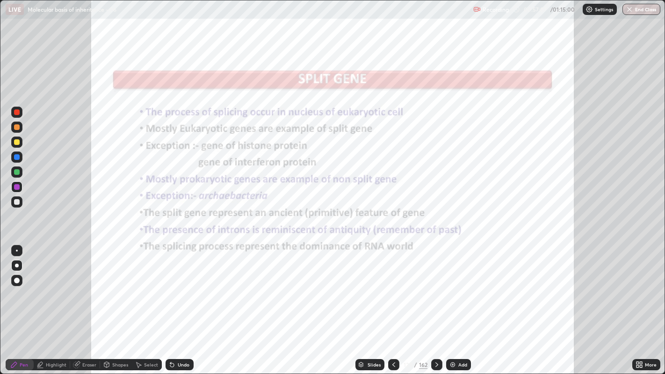
click at [17, 157] on div at bounding box center [17, 157] width 6 height 6
click at [184, 286] on div "Undo" at bounding box center [184, 365] width 12 height 5
click at [49, 286] on div "Highlight" at bounding box center [56, 365] width 21 height 5
click at [435, 286] on icon at bounding box center [436, 364] width 7 height 7
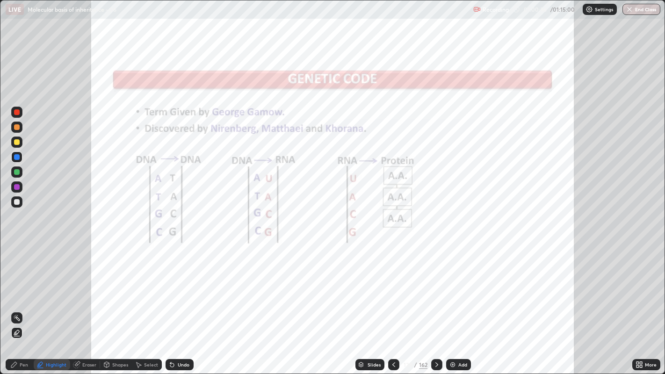
click at [185, 286] on div "Undo" at bounding box center [184, 365] width 12 height 5
click at [19, 286] on div "Pen" at bounding box center [20, 364] width 28 height 11
click at [435, 286] on icon at bounding box center [436, 365] width 3 height 5
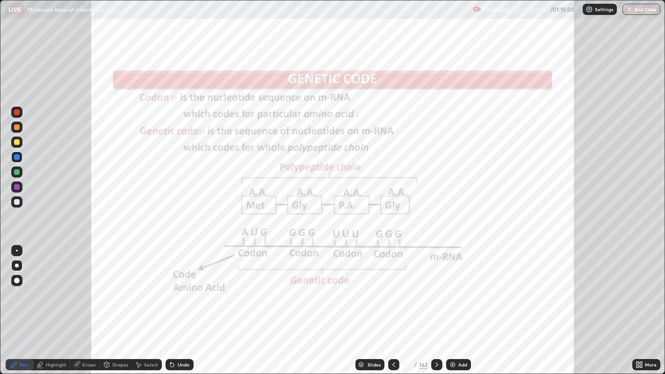
click at [49, 286] on div "Highlight" at bounding box center [56, 365] width 21 height 5
click at [17, 286] on circle at bounding box center [17, 315] width 1 height 1
click at [437, 286] on icon at bounding box center [436, 364] width 7 height 7
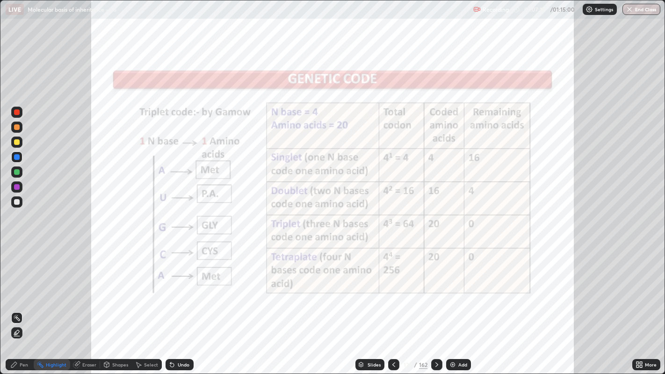
click at [393, 286] on icon at bounding box center [393, 364] width 7 height 7
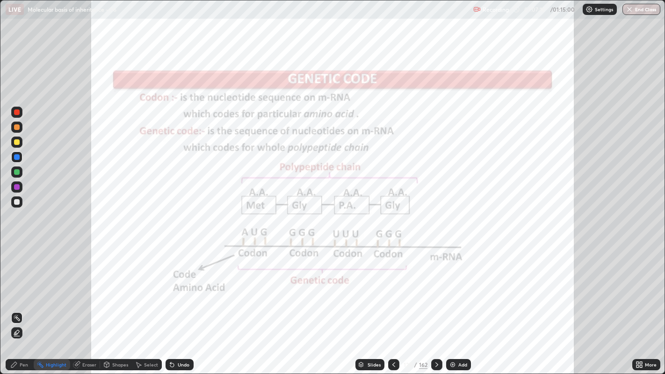
click at [458, 286] on div "Add" at bounding box center [462, 365] width 9 height 5
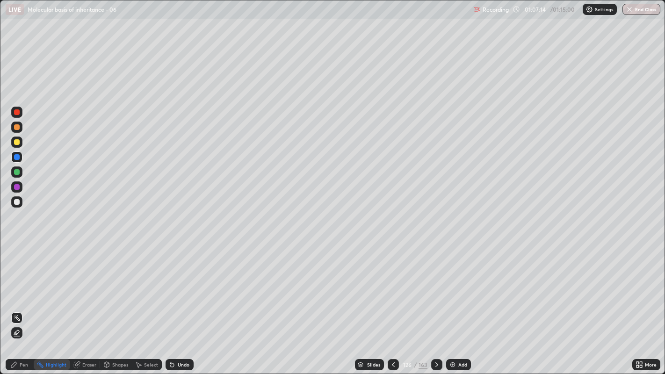
click at [180, 286] on div "Undo" at bounding box center [184, 365] width 12 height 5
click at [20, 286] on div "Pen" at bounding box center [24, 365] width 8 height 5
click at [436, 286] on icon at bounding box center [436, 364] width 7 height 7
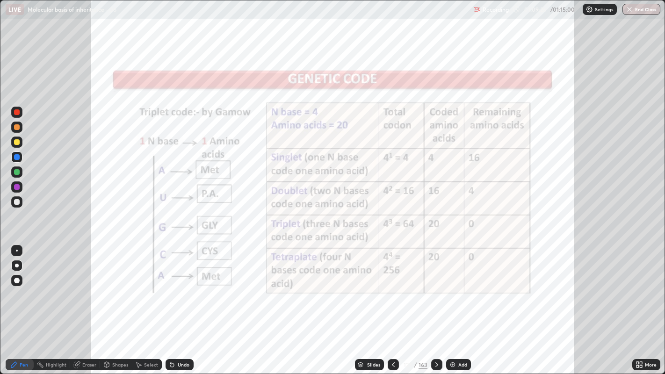
click at [436, 286] on icon at bounding box center [436, 364] width 7 height 7
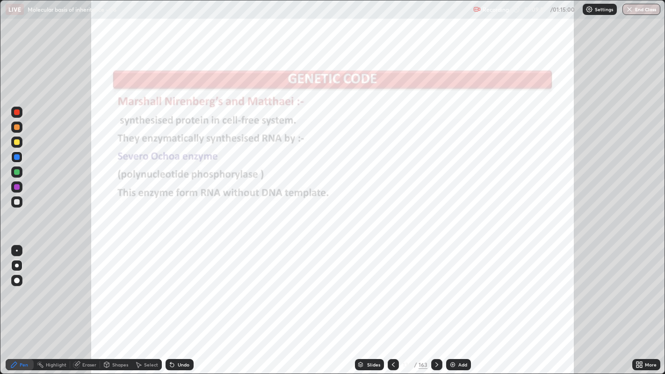
click at [393, 286] on icon at bounding box center [393, 364] width 7 height 7
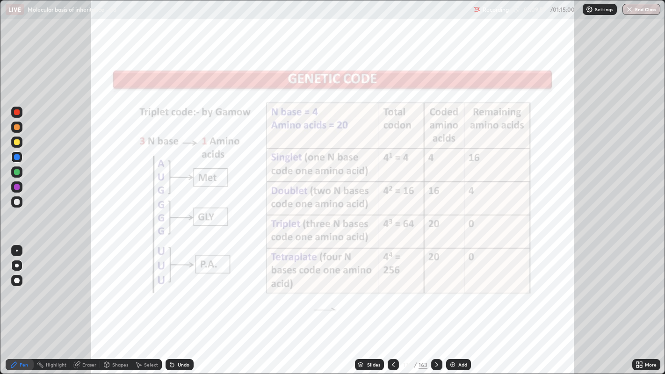
click at [436, 286] on icon at bounding box center [436, 365] width 3 height 5
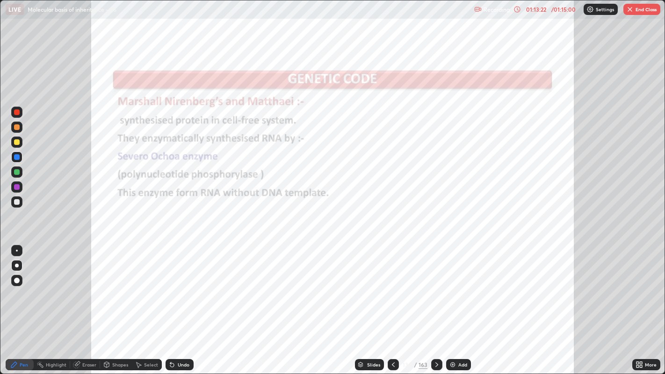
click at [635, 8] on button "End Class" at bounding box center [642, 9] width 37 height 11
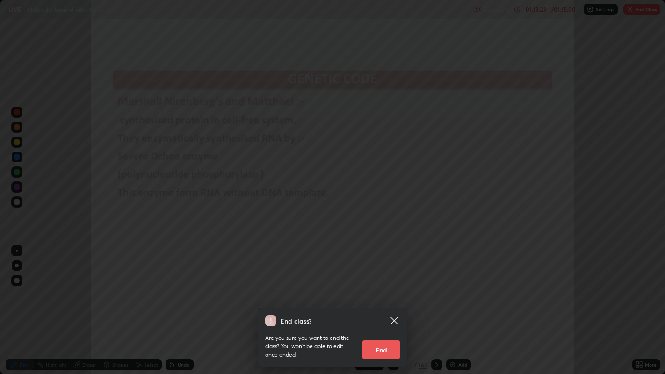
click at [386, 286] on button "End" at bounding box center [381, 350] width 37 height 19
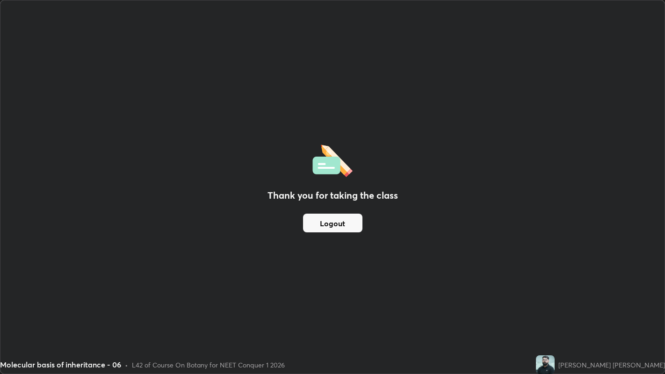
click at [344, 226] on button "Logout" at bounding box center [332, 223] width 59 height 19
click at [340, 221] on button "Logout" at bounding box center [332, 223] width 59 height 19
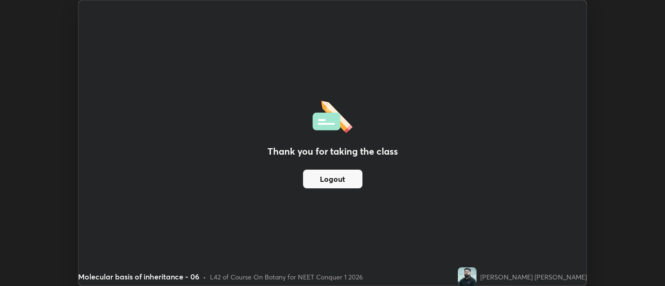
scroll to position [46489, 46111]
